Goal: Find specific page/section: Find specific page/section

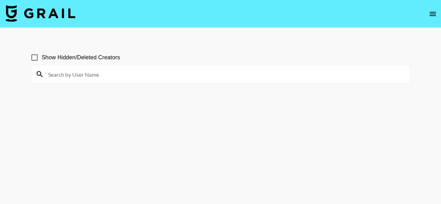
click at [428, 18] on button "open drawer" at bounding box center [433, 14] width 14 height 14
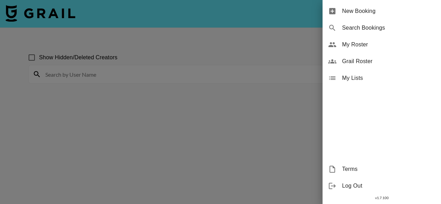
click at [370, 42] on span "My Roster" at bounding box center [389, 44] width 94 height 8
click at [277, 49] on div at bounding box center [220, 102] width 441 height 204
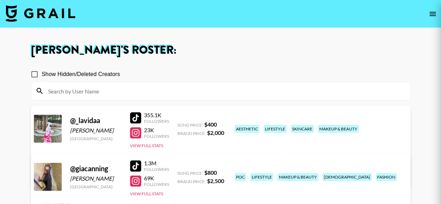
click at [399, 69] on div at bounding box center [220, 102] width 441 height 204
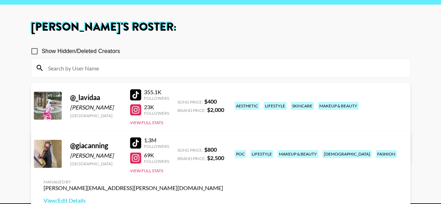
scroll to position [50, 0]
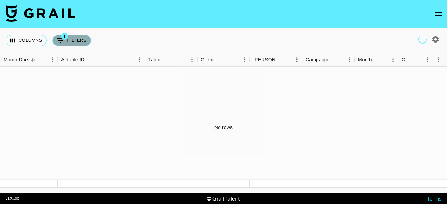
click at [62, 40] on icon "Show filters" at bounding box center [60, 40] width 8 height 8
select select "managerIds"
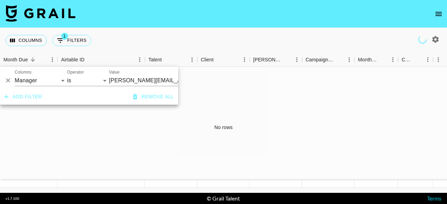
click at [113, 131] on div "No rows" at bounding box center [223, 127] width 447 height 121
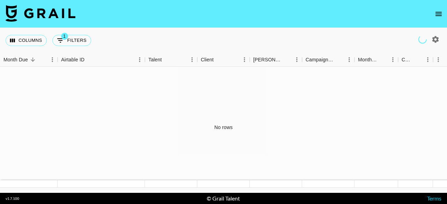
click at [435, 37] on icon "button" at bounding box center [435, 39] width 7 height 7
select select "[DATE]"
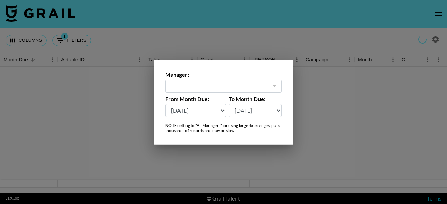
type input "[PERSON_NAME][EMAIL_ADDRESS][PERSON_NAME][DOMAIN_NAME]"
click at [276, 111] on select "[DATE] Aug '[DATE] Jun '[DATE] Apr '[DATE] Feb '[DATE] Dec '[DATE] Oct '[DATE] …" at bounding box center [255, 110] width 53 height 13
click at [279, 112] on select "[DATE] Aug '[DATE] Jun '[DATE] Apr '[DATE] Feb '[DATE] Dec '[DATE] Oct '[DATE] …" at bounding box center [255, 110] width 53 height 13
click at [245, 133] on div "Manager: [PERSON_NAME][EMAIL_ADDRESS][PERSON_NAME][DOMAIN_NAME] ​ From Month Du…" at bounding box center [224, 102] width 140 height 85
click at [285, 64] on div "Manager: [PERSON_NAME][EMAIL_ADDRESS][PERSON_NAME][DOMAIN_NAME] ​ From Month Du…" at bounding box center [224, 102] width 140 height 85
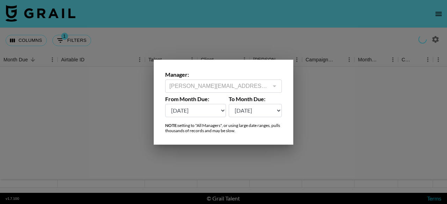
click at [303, 55] on div at bounding box center [223, 102] width 447 height 204
